Goal: Complete application form

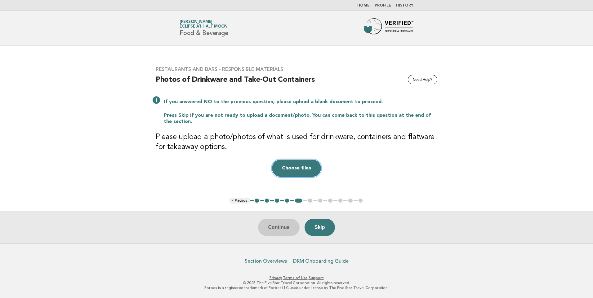
click at [281, 174] on button "Choose files" at bounding box center [296, 168] width 49 height 17
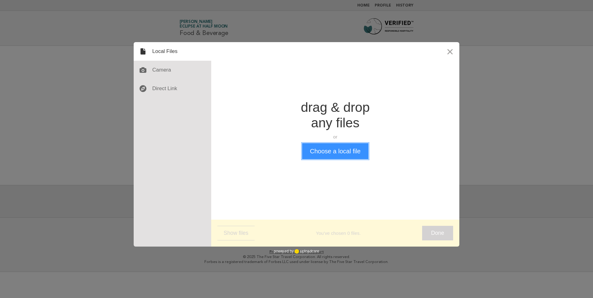
click at [329, 150] on button "Choose a local file" at bounding box center [335, 151] width 66 height 16
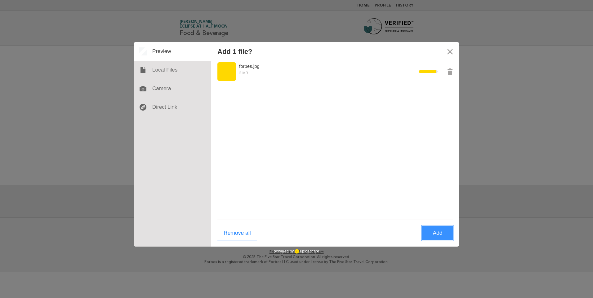
click at [449, 238] on button "Add" at bounding box center [437, 233] width 31 height 15
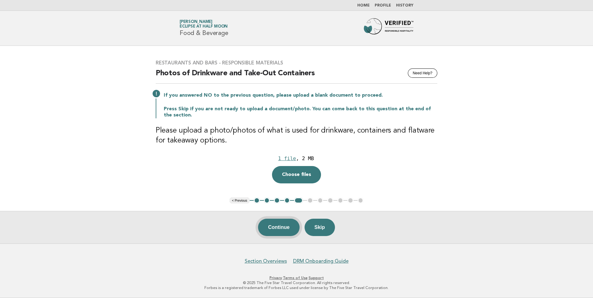
click at [294, 227] on button "Continue" at bounding box center [278, 227] width 41 height 17
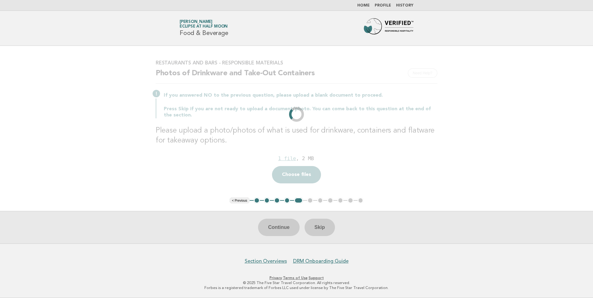
click at [309, 175] on div "Drop a file here 1 file , 2 MB Choose files Cancel Remove" at bounding box center [297, 168] width 282 height 30
click at [253, 225] on div "Continue Skip" at bounding box center [296, 227] width 593 height 33
click at [271, 225] on div "Continue Skip" at bounding box center [296, 227] width 593 height 33
click at [257, 251] on footer "Section Overviews DRM Onboarding Guide Privacy · Terms of Use · Support © 2025 …" at bounding box center [296, 271] width 593 height 55
click at [272, 230] on div "Continue Skip" at bounding box center [296, 227] width 593 height 33
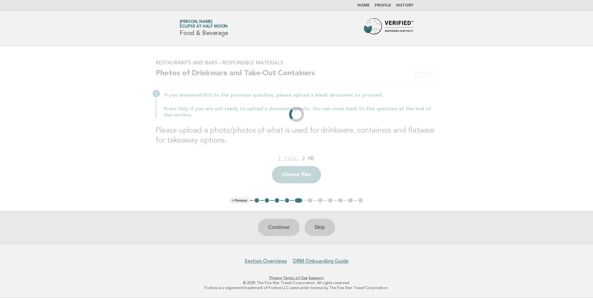
click at [278, 178] on div "Drop a file here 1 file , 2 MB Choose files Cancel Remove" at bounding box center [297, 168] width 282 height 30
click at [69, 150] on main "Restaurants and Bars - Responsible Materials Need Help? Photos of Drinkware and…" at bounding box center [296, 145] width 593 height 198
click at [283, 229] on div "Continue Skip" at bounding box center [296, 227] width 593 height 33
drag, startPoint x: 283, startPoint y: 229, endPoint x: 289, endPoint y: 232, distance: 6.7
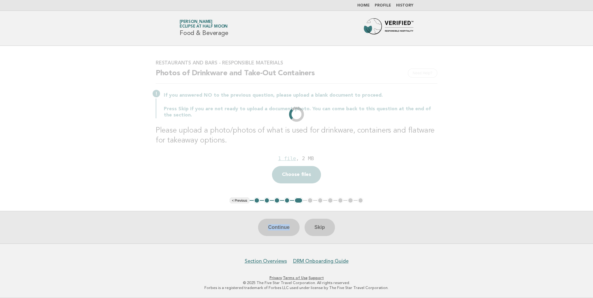
click at [289, 232] on div "Continue Skip" at bounding box center [296, 227] width 593 height 33
click at [329, 232] on div "Continue Skip" at bounding box center [296, 227] width 593 height 33
drag, startPoint x: 289, startPoint y: 95, endPoint x: 295, endPoint y: 100, distance: 8.1
click at [295, 100] on div "If you answered NO to the previous question, please upload a blank document to …" at bounding box center [297, 104] width 282 height 27
drag, startPoint x: 295, startPoint y: 100, endPoint x: 301, endPoint y: 114, distance: 14.5
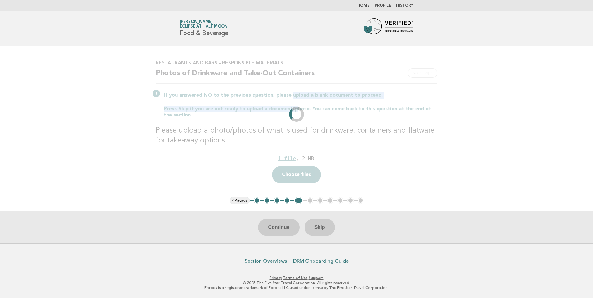
click at [301, 112] on div "Restaurants and Bars - Responsible Materials Need Help? Photos of Drinkware and…" at bounding box center [296, 121] width 297 height 139
click at [152, 145] on div "Restaurants and Bars - Responsible Materials Need Help? Photos of Drinkware and…" at bounding box center [296, 121] width 297 height 139
click at [268, 112] on p "Press Skip if you are not ready to upload a document/photo. You can come back t…" at bounding box center [301, 112] width 274 height 12
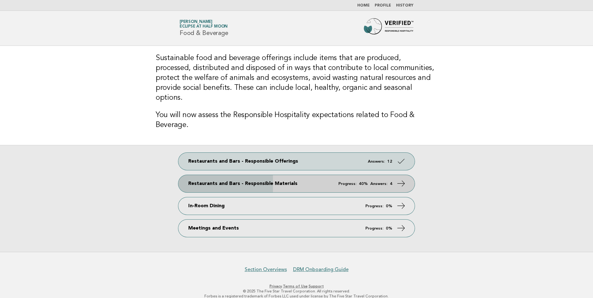
click at [295, 175] on link "Restaurants and Bars - Responsible Materials Progress: 40% Answers: 4" at bounding box center [296, 183] width 236 height 17
click at [297, 176] on link "Restaurants and Bars - Responsible Materials Progress: 40% Answers: 4" at bounding box center [296, 183] width 236 height 17
click at [402, 179] on icon at bounding box center [401, 183] width 9 height 9
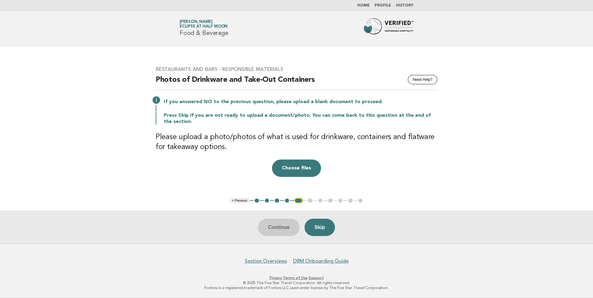
click at [297, 177] on div "Restaurants and Bars - Responsible Materials Need Help? Photos of Drinkware and…" at bounding box center [296, 122] width 297 height 126
click at [297, 164] on button "Choose files" at bounding box center [296, 168] width 49 height 17
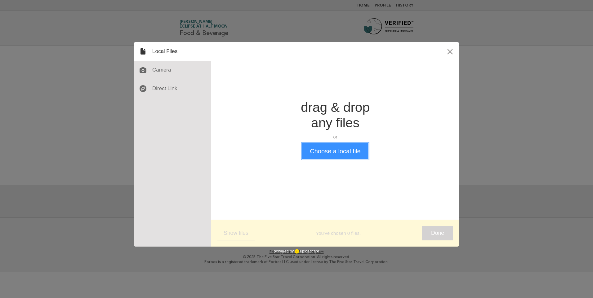
click at [334, 155] on button "Choose a local file" at bounding box center [335, 151] width 66 height 16
click at [320, 153] on button "Choose a local file" at bounding box center [335, 151] width 66 height 16
click at [100, 216] on div "Add 0 files? Remove all Add Drop a file here drag & drop any files or Upload fi…" at bounding box center [296, 149] width 593 height 298
click at [322, 161] on div "Drop a file here drag & drop any files or Upload files from your computer Choos…" at bounding box center [335, 129] width 248 height 175
click at [324, 157] on button "Choose a local file" at bounding box center [335, 151] width 66 height 16
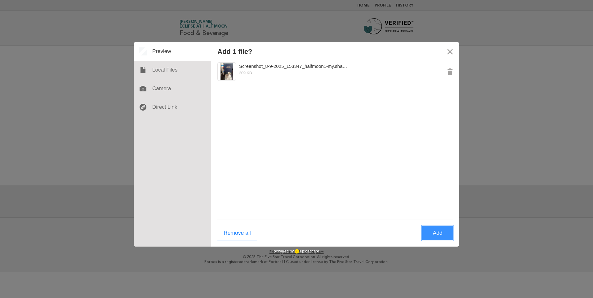
click at [432, 230] on button "Add" at bounding box center [437, 233] width 31 height 15
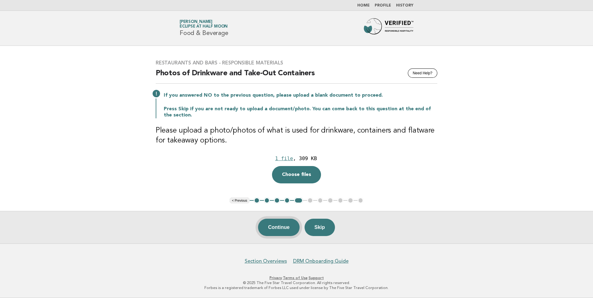
click at [278, 230] on button "Continue" at bounding box center [278, 227] width 41 height 17
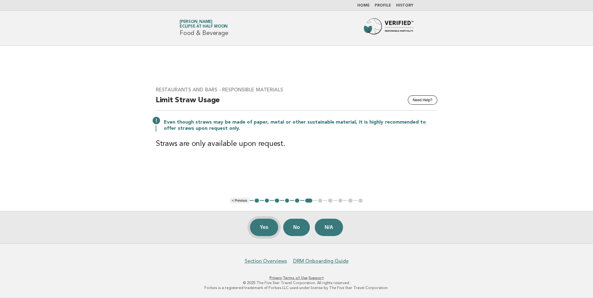
click at [271, 229] on button "Yes" at bounding box center [264, 227] width 29 height 17
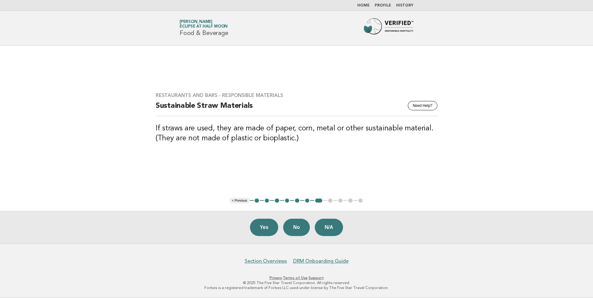
click at [271, 229] on button "Yes" at bounding box center [264, 227] width 29 height 17
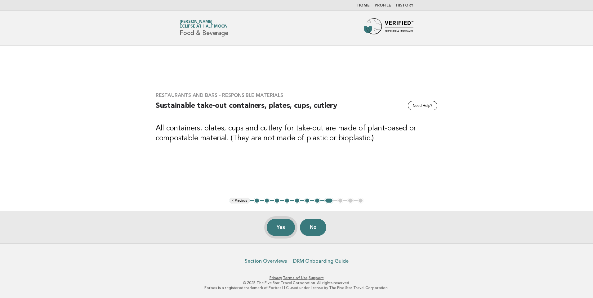
click at [278, 230] on button "Yes" at bounding box center [281, 227] width 29 height 17
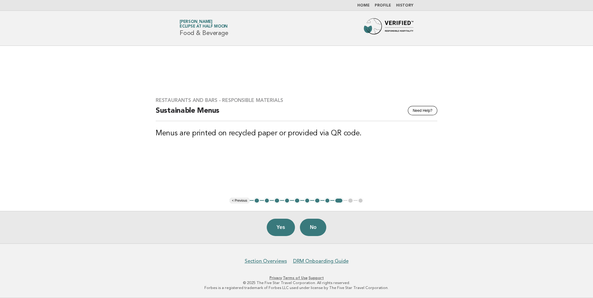
click at [278, 230] on button "Yes" at bounding box center [281, 227] width 29 height 17
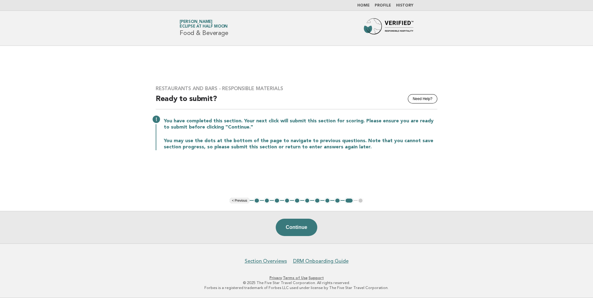
click at [278, 230] on button "Continue" at bounding box center [296, 227] width 41 height 17
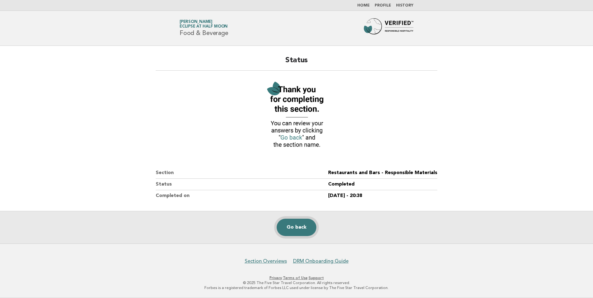
click at [292, 234] on link "Go back" at bounding box center [297, 227] width 40 height 17
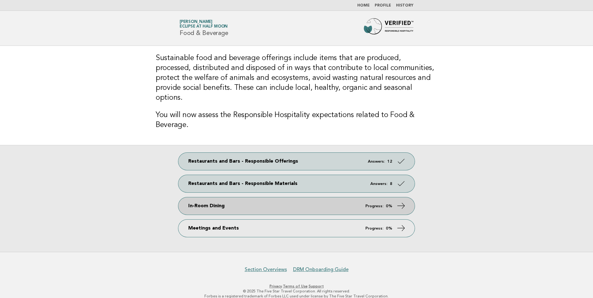
click at [270, 201] on link "In-Room Dining Progress: 0%" at bounding box center [296, 206] width 236 height 17
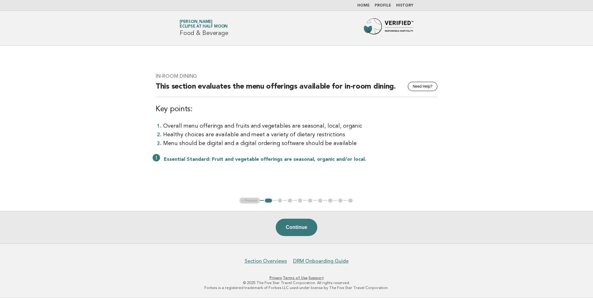
click at [287, 231] on button "Continue" at bounding box center [296, 227] width 41 height 17
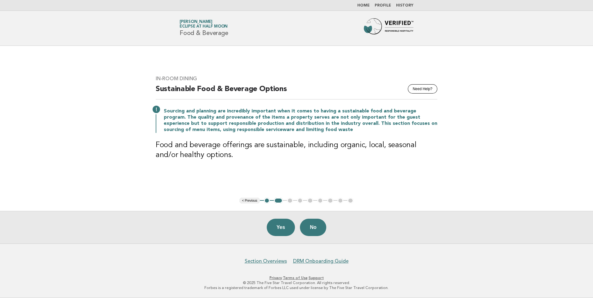
click at [284, 231] on button "Yes" at bounding box center [281, 227] width 29 height 17
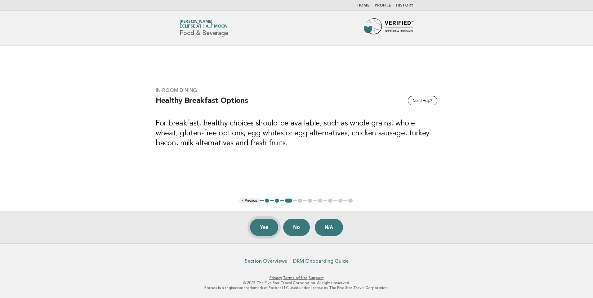
click at [271, 230] on button "Yes" at bounding box center [264, 227] width 29 height 17
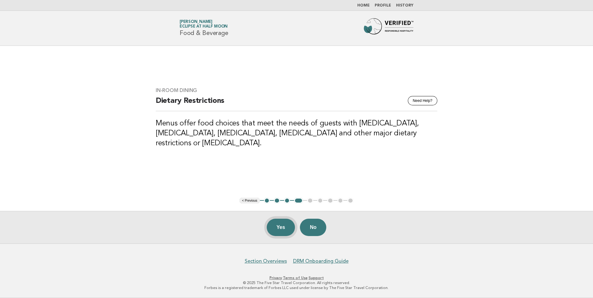
click at [271, 230] on button "Yes" at bounding box center [281, 227] width 29 height 17
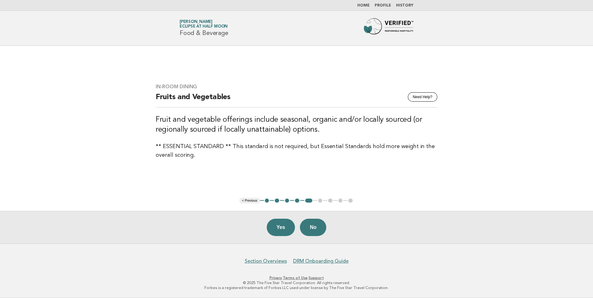
click at [271, 230] on button "Yes" at bounding box center [281, 227] width 29 height 17
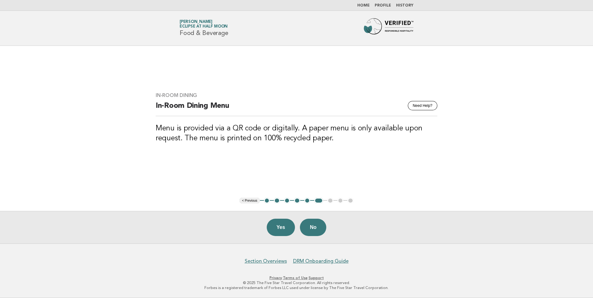
click at [271, 230] on button "Yes" at bounding box center [281, 227] width 29 height 17
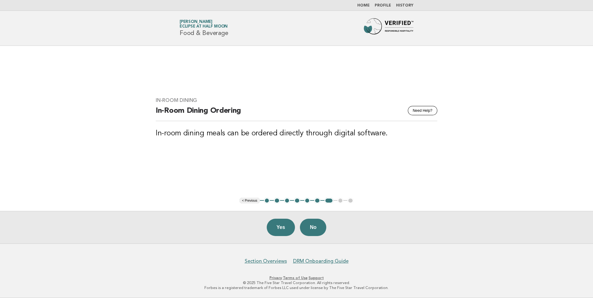
click at [271, 230] on button "Yes" at bounding box center [281, 227] width 29 height 17
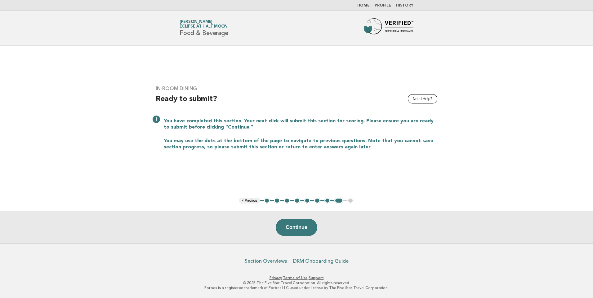
click at [294, 230] on button "Continue" at bounding box center [296, 227] width 41 height 17
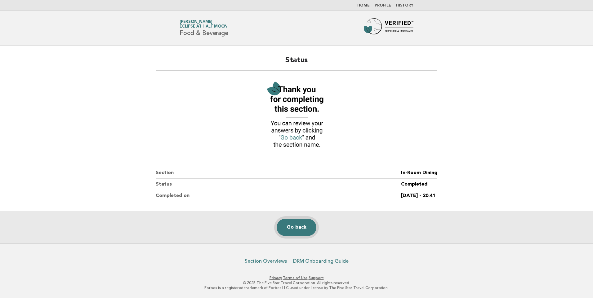
click at [290, 231] on link "Go back" at bounding box center [297, 227] width 40 height 17
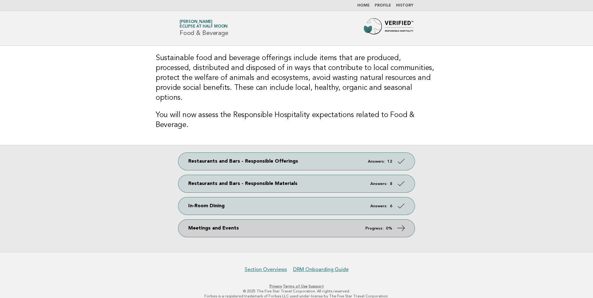
click at [304, 220] on link "Meetings and Events Progress: 0%" at bounding box center [296, 228] width 236 height 17
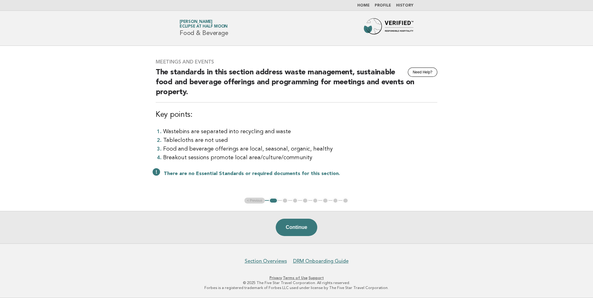
drag, startPoint x: 311, startPoint y: 225, endPoint x: 307, endPoint y: 226, distance: 4.1
click at [310, 225] on button "Continue" at bounding box center [296, 227] width 41 height 17
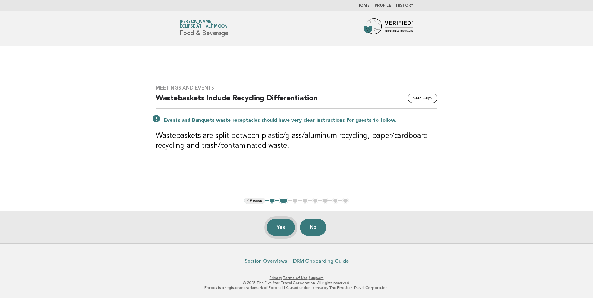
click at [270, 231] on button "Yes" at bounding box center [281, 227] width 29 height 17
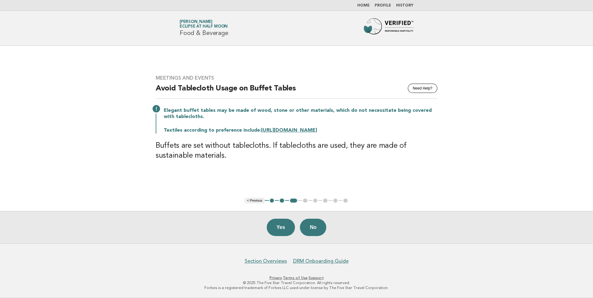
click at [270, 231] on button "Yes" at bounding box center [281, 227] width 29 height 17
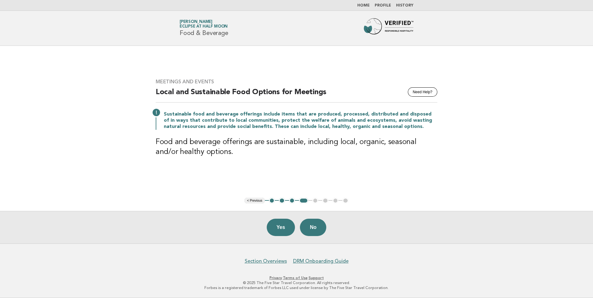
click at [270, 231] on button "Yes" at bounding box center [281, 227] width 29 height 17
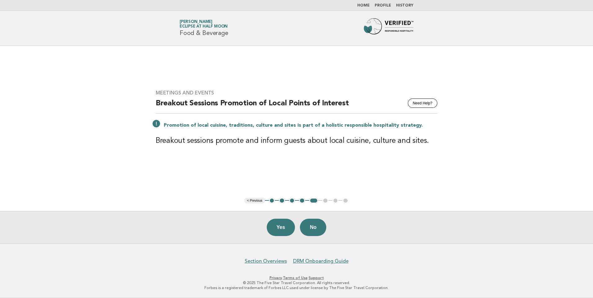
click at [270, 231] on button "Yes" at bounding box center [281, 227] width 29 height 17
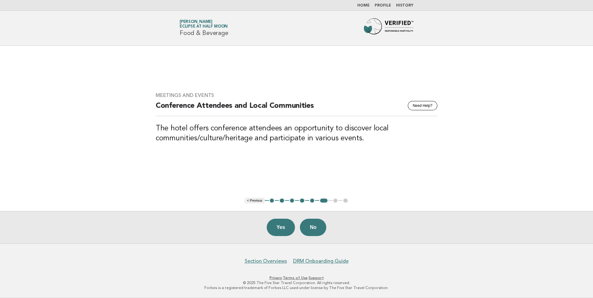
click at [270, 231] on button "Yes" at bounding box center [281, 227] width 29 height 17
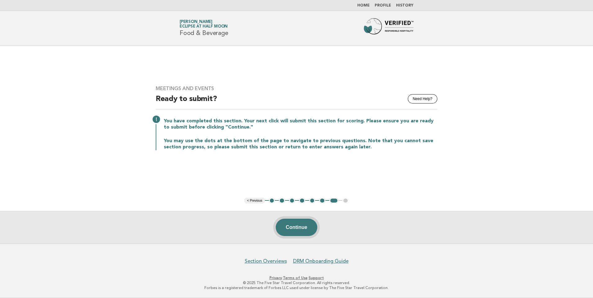
click at [300, 223] on button "Continue" at bounding box center [296, 227] width 41 height 17
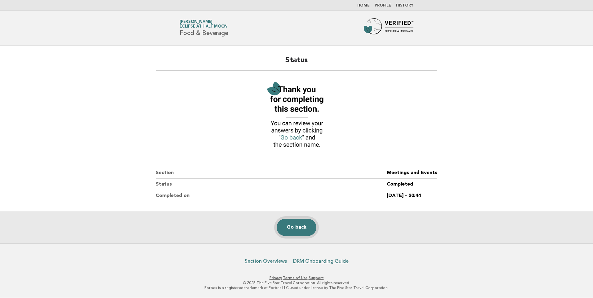
click at [301, 230] on link "Go back" at bounding box center [297, 227] width 40 height 17
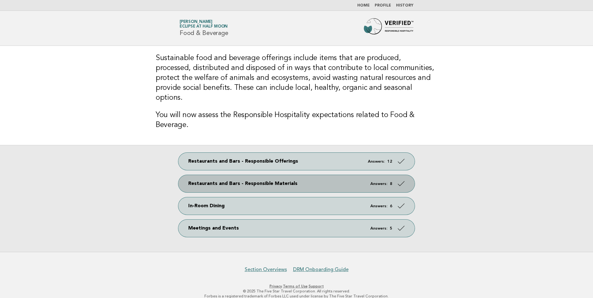
click at [307, 180] on link "Restaurants and Bars - Responsible Materials Answers: 8" at bounding box center [296, 183] width 236 height 17
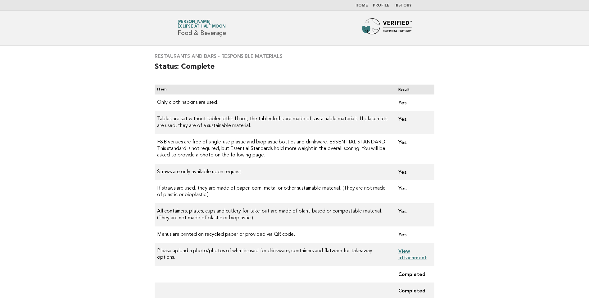
click at [194, 32] on h1 "Forbes Travel Guide [PERSON_NAME] Eclipse at Half Moon Food & Beverage" at bounding box center [201, 28] width 48 height 16
click at [398, 25] on img at bounding box center [387, 28] width 50 height 20
click at [190, 64] on h2 "Status: Complete" at bounding box center [295, 69] width 280 height 15
click at [210, 27] on span "Eclipse at Half Moon" at bounding box center [201, 27] width 48 height 4
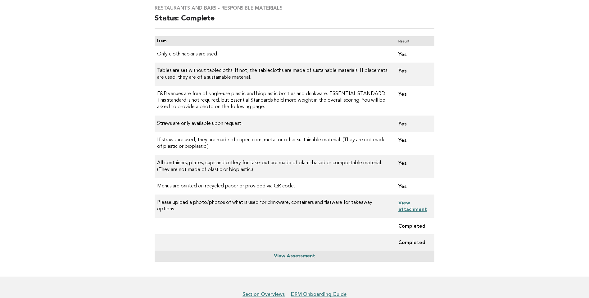
scroll to position [81, 0]
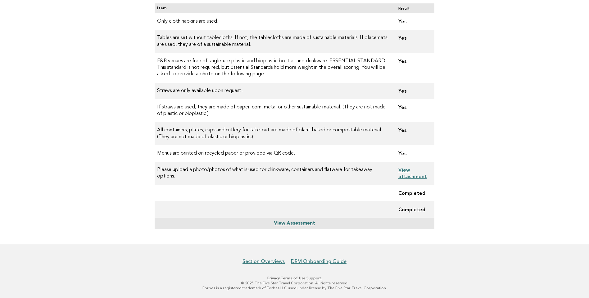
click at [293, 226] on link "View Assessment" at bounding box center [294, 223] width 41 height 5
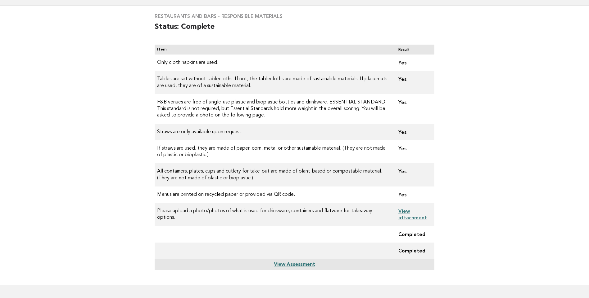
scroll to position [0, 0]
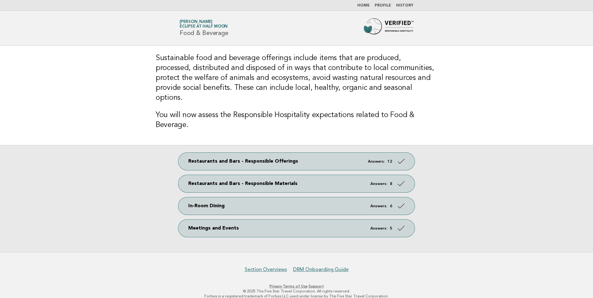
click at [370, 7] on link "Home" at bounding box center [363, 6] width 12 height 4
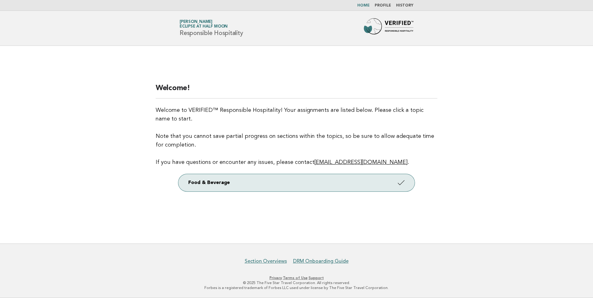
click at [379, 6] on link "Profile" at bounding box center [383, 6] width 16 height 4
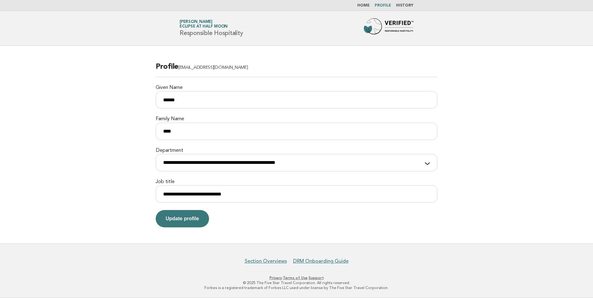
click at [207, 21] on link "Dwayne Choy Eclipse at Half Moon" at bounding box center [204, 24] width 48 height 9
